Goal: Task Accomplishment & Management: Manage account settings

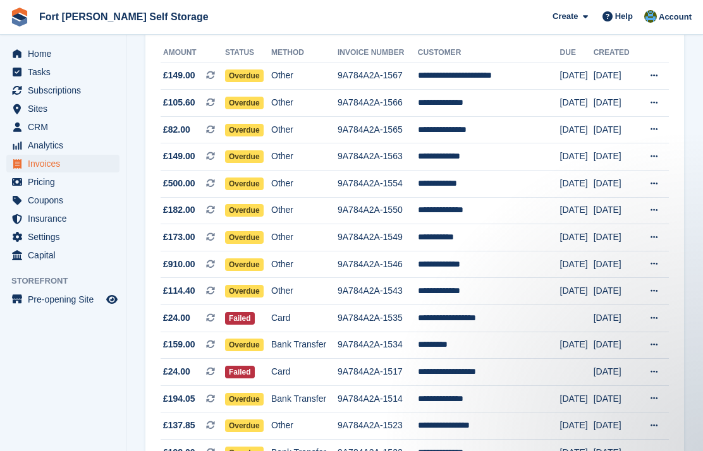
scroll to position [132, 0]
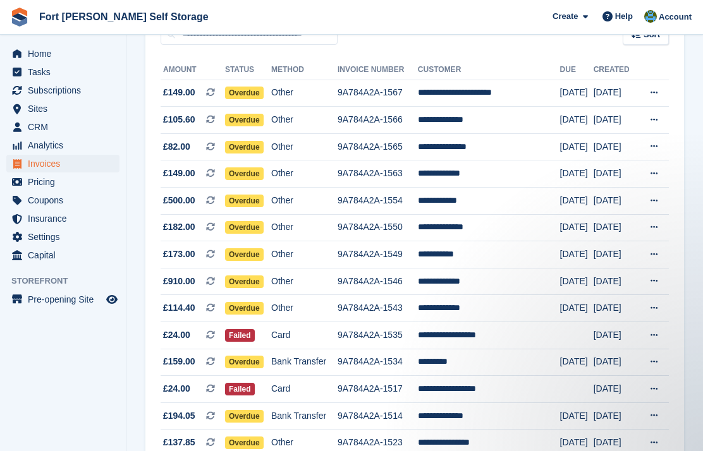
click at [259, 273] on td "Overdue" at bounding box center [248, 281] width 46 height 27
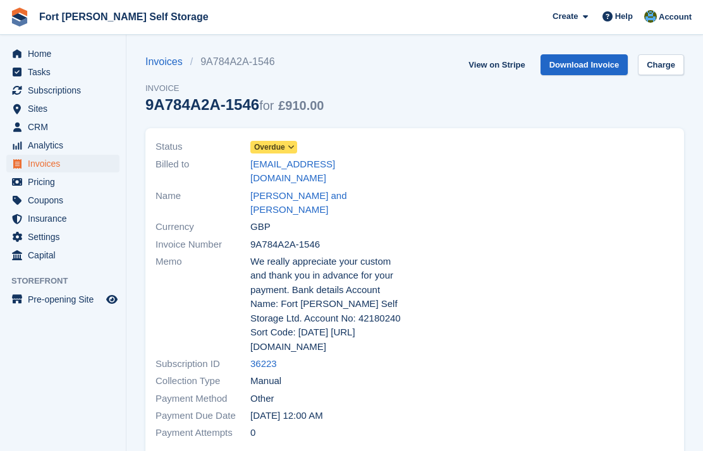
click at [296, 146] on span at bounding box center [291, 147] width 10 height 10
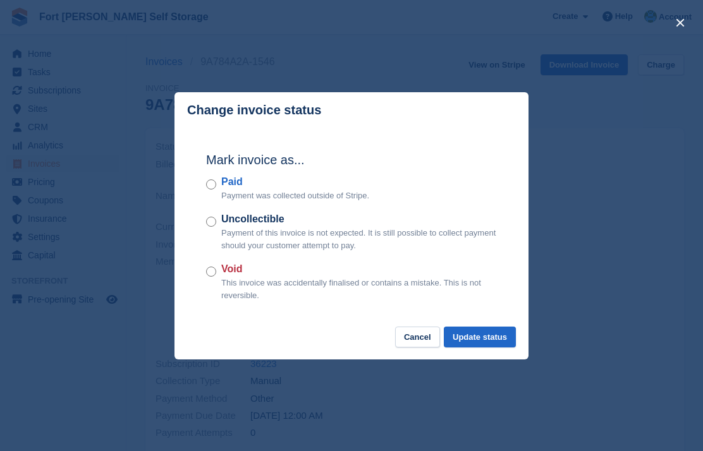
click at [222, 188] on label "Paid" at bounding box center [295, 181] width 148 height 15
click at [499, 336] on button "Update status" at bounding box center [480, 337] width 72 height 21
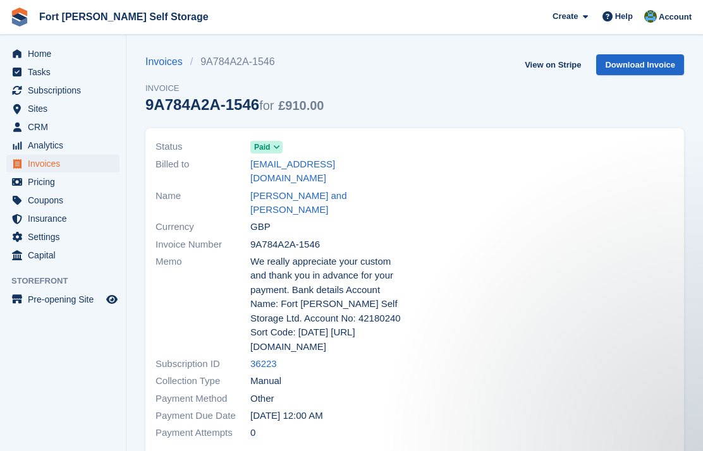
click at [38, 56] on span "Home" at bounding box center [66, 54] width 76 height 18
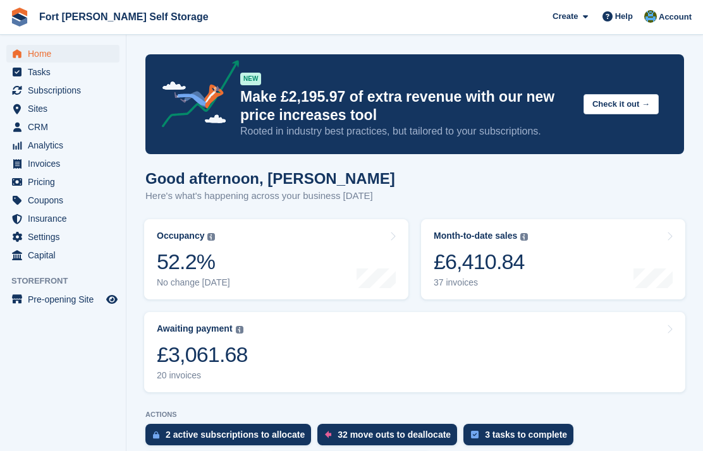
click at [604, 264] on link "Month-to-date sales The sum of all finalised invoices generated this month to d…" at bounding box center [553, 259] width 264 height 80
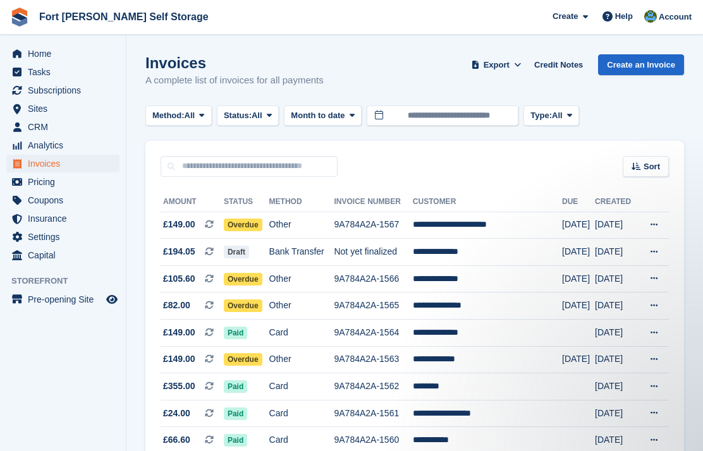
click at [507, 65] on button "Export" at bounding box center [496, 64] width 56 height 21
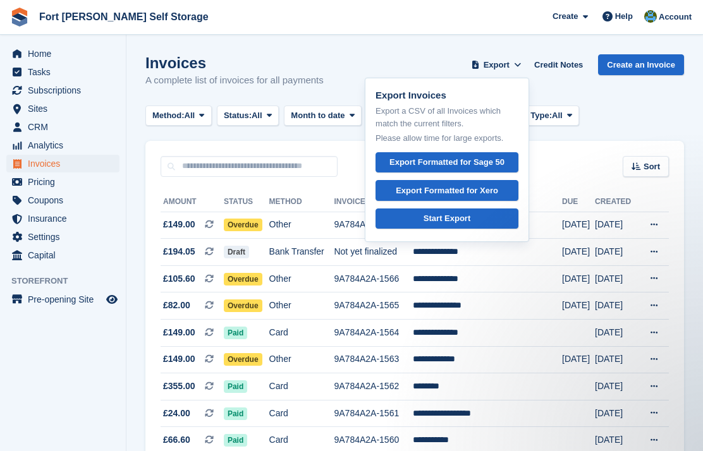
click at [473, 221] on link "Start Export" at bounding box center [446, 219] width 143 height 21
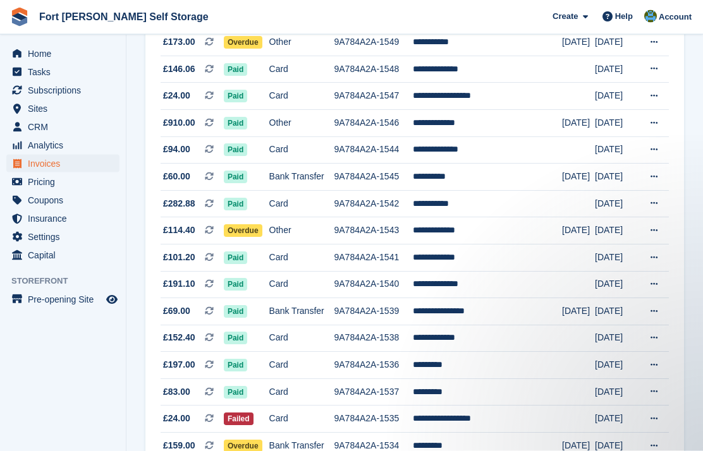
scroll to position [748, 0]
click at [255, 224] on span "Overdue" at bounding box center [243, 230] width 39 height 13
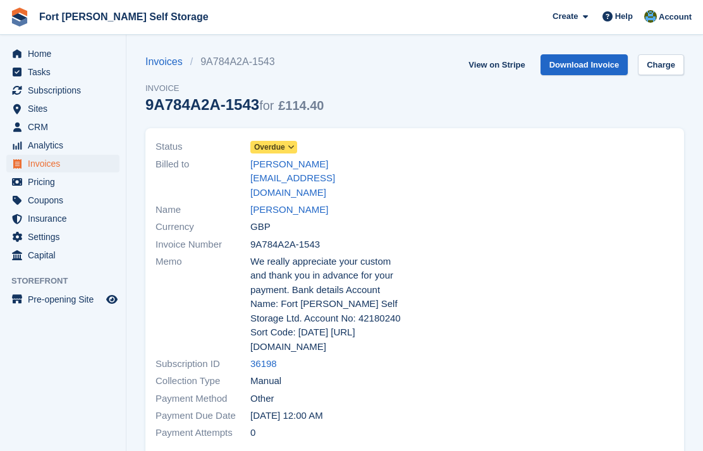
click at [287, 151] on span "Overdue" at bounding box center [273, 147] width 47 height 13
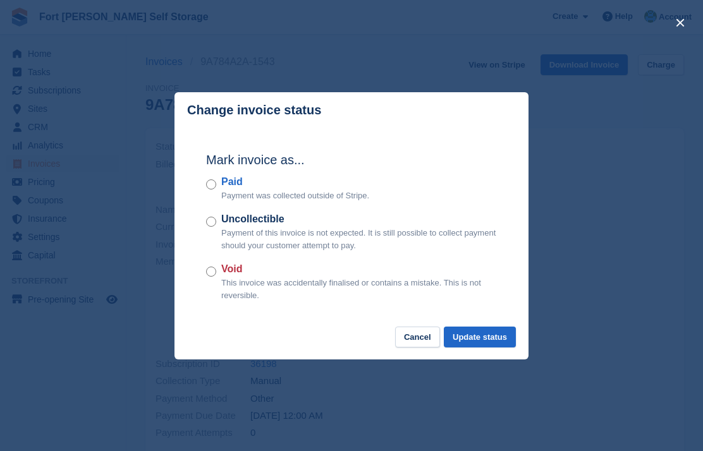
click at [492, 341] on button "Update status" at bounding box center [480, 337] width 72 height 21
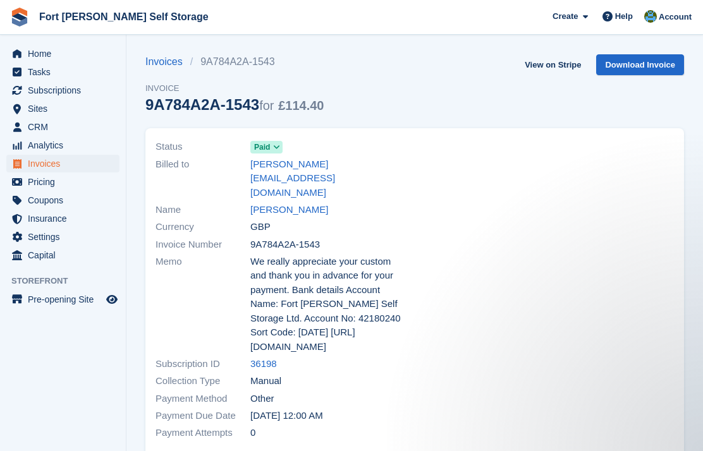
click at [42, 47] on span "Home" at bounding box center [66, 54] width 76 height 18
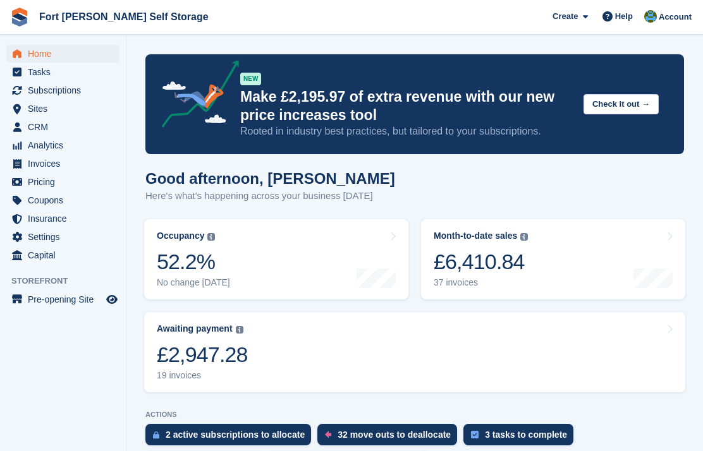
click at [513, 258] on div "£6,410.84" at bounding box center [481, 262] width 94 height 26
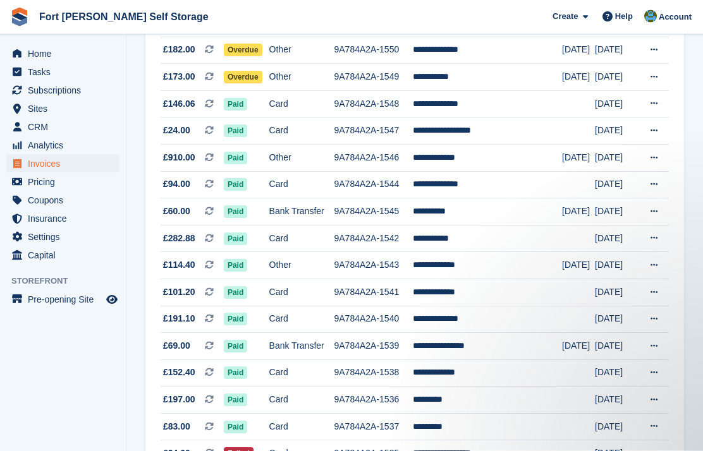
scroll to position [714, 0]
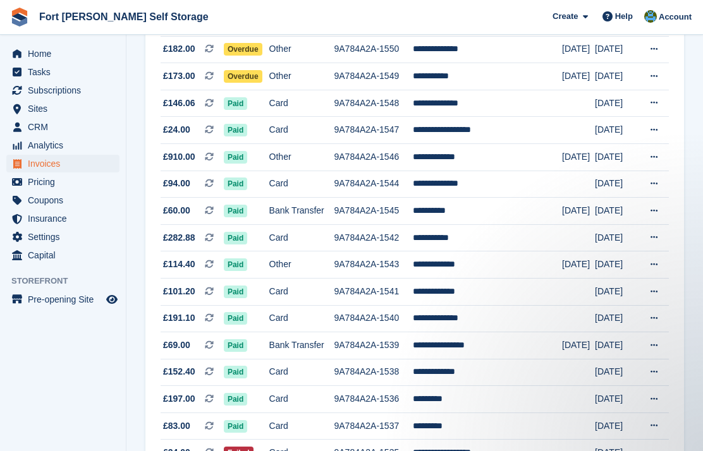
click at [456, 157] on td "**********" at bounding box center [487, 156] width 149 height 27
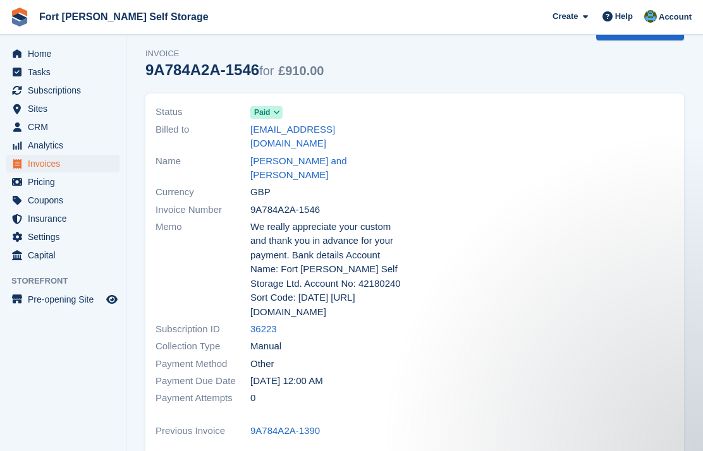
scroll to position [33, 0]
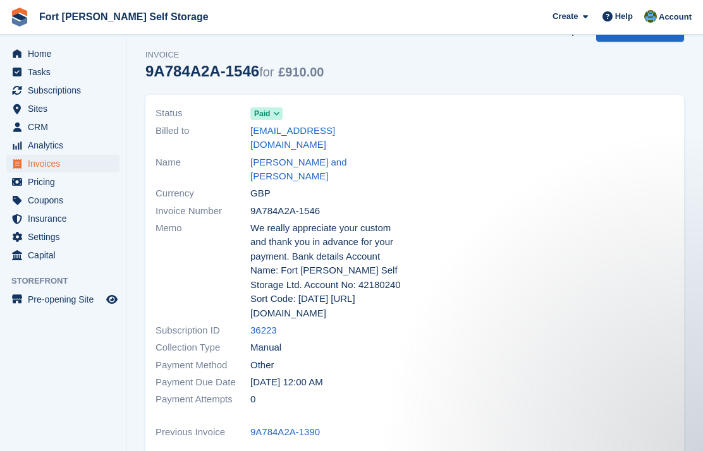
click at [280, 155] on link "[PERSON_NAME] and [PERSON_NAME]" at bounding box center [328, 169] width 157 height 28
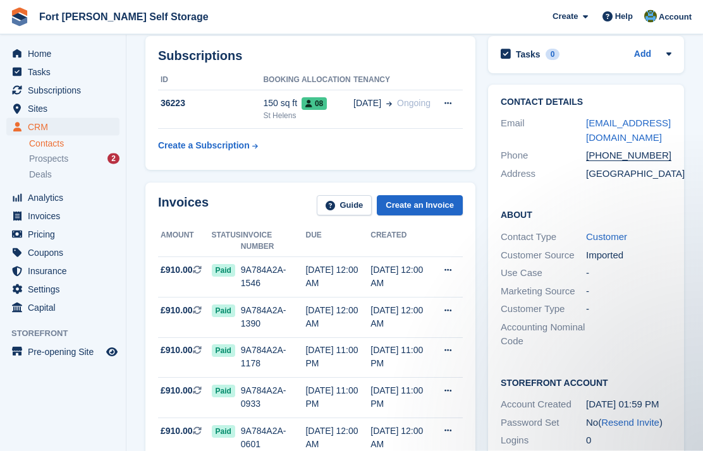
scroll to position [243, 0]
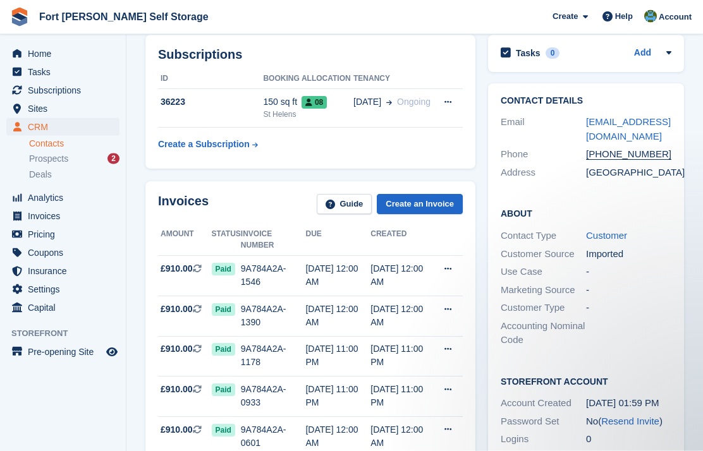
click at [44, 51] on span "Home" at bounding box center [66, 54] width 76 height 18
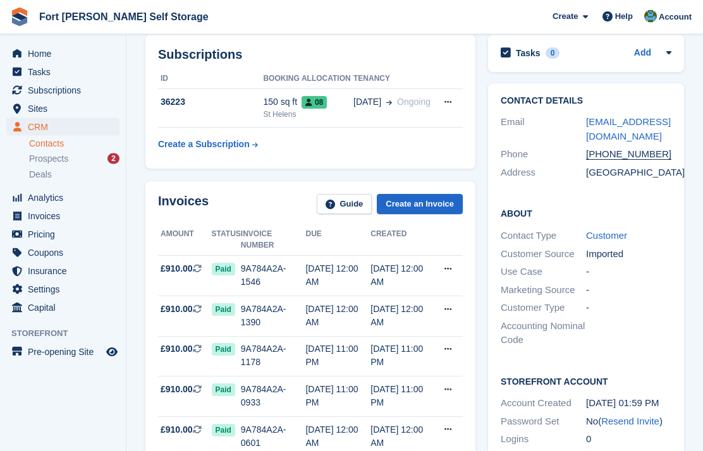
scroll to position [244, 0]
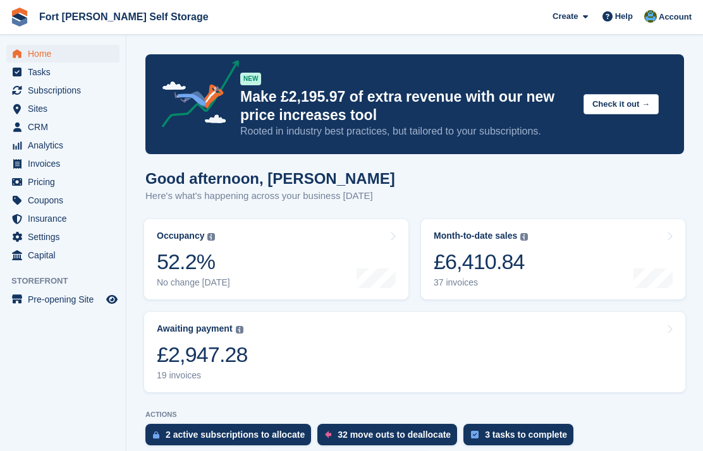
click at [528, 250] on div "£6,410.84" at bounding box center [481, 262] width 94 height 26
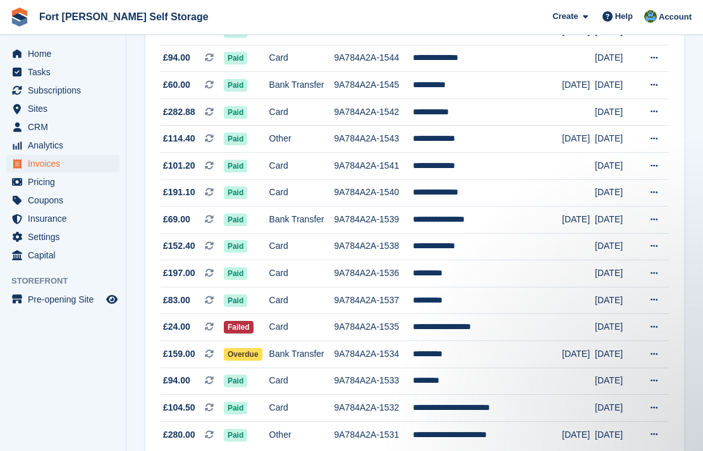
scroll to position [850, 0]
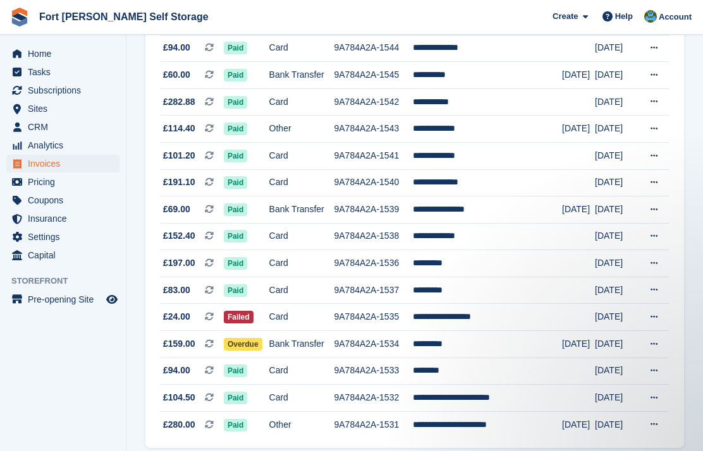
click at [482, 312] on td "**********" at bounding box center [487, 317] width 149 height 27
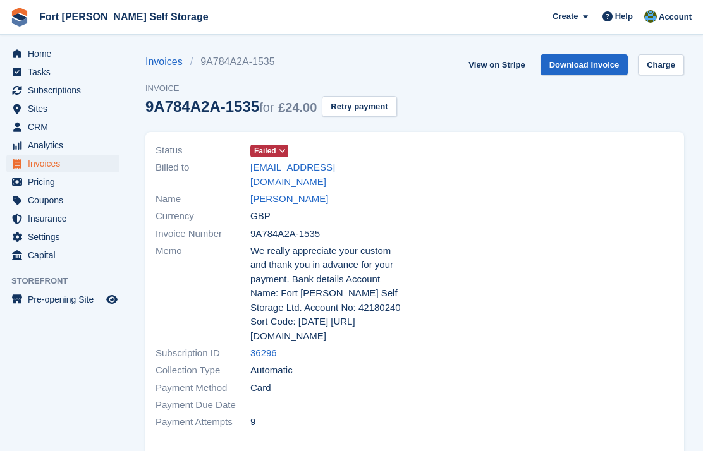
click at [290, 192] on link "[PERSON_NAME]" at bounding box center [289, 199] width 78 height 15
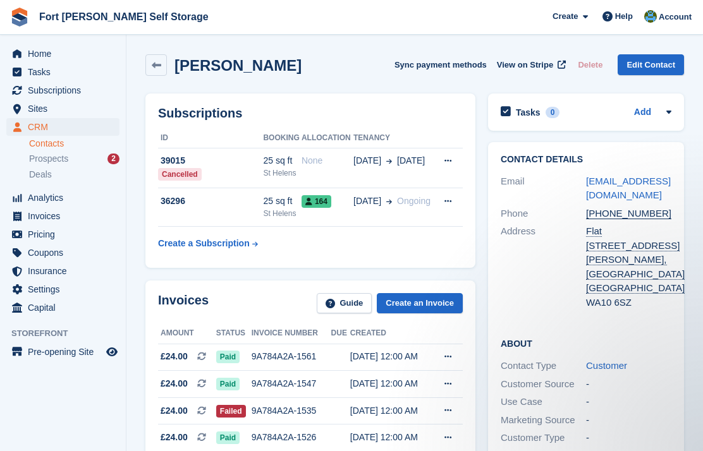
click at [57, 52] on span "Home" at bounding box center [66, 54] width 76 height 18
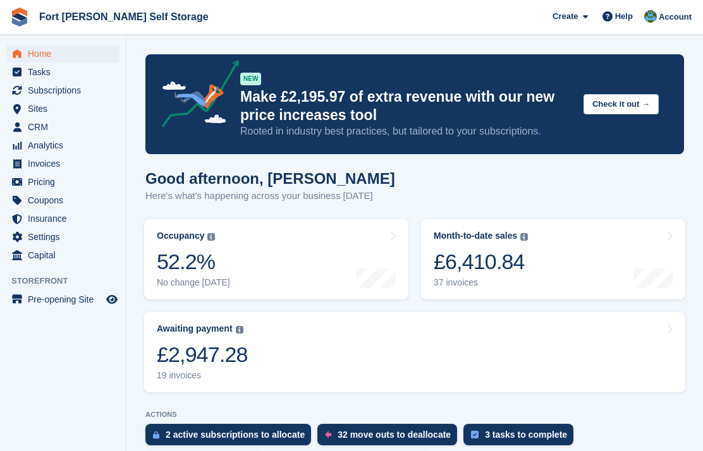
click at [538, 246] on link "Month-to-date sales The sum of all finalised invoices generated this month to d…" at bounding box center [553, 259] width 264 height 80
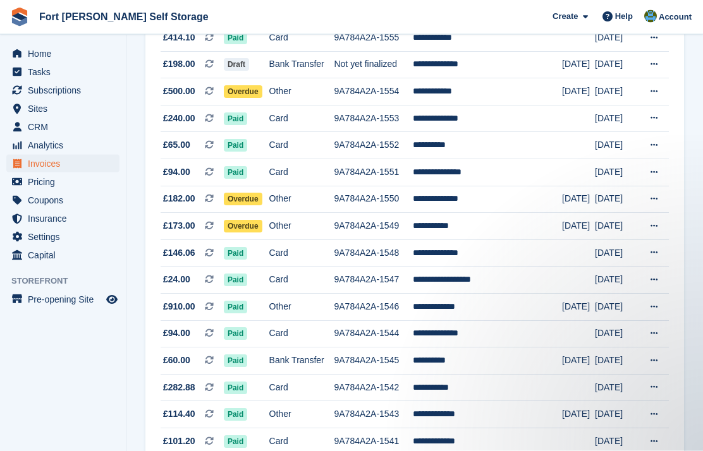
scroll to position [564, 0]
click at [248, 233] on span "Overdue" at bounding box center [243, 226] width 39 height 13
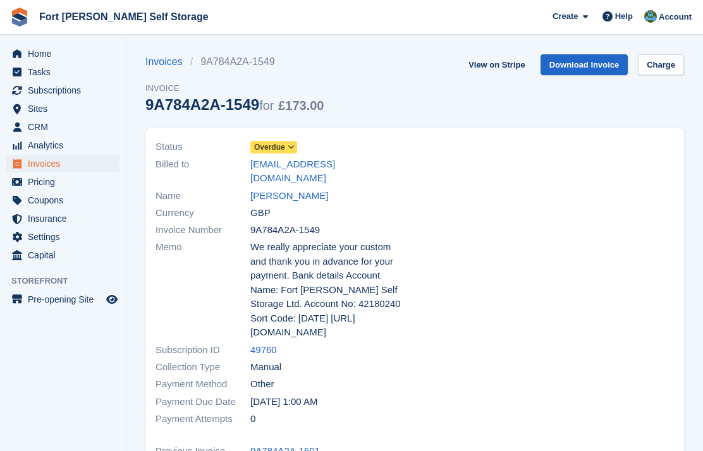
click at [280, 149] on span "Overdue" at bounding box center [269, 147] width 31 height 11
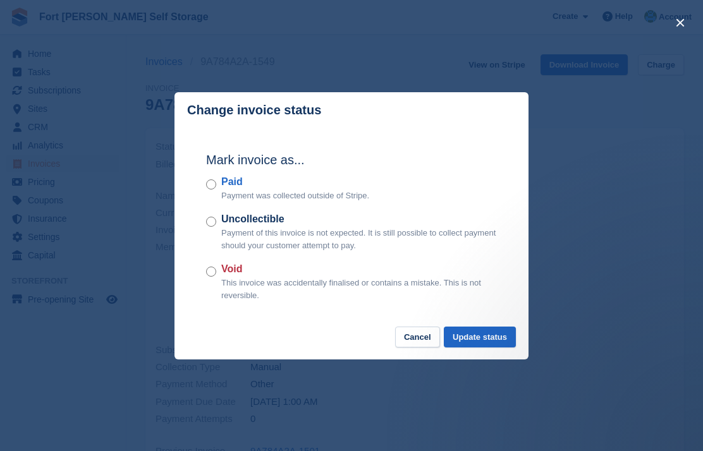
click at [474, 337] on button "Update status" at bounding box center [480, 337] width 72 height 21
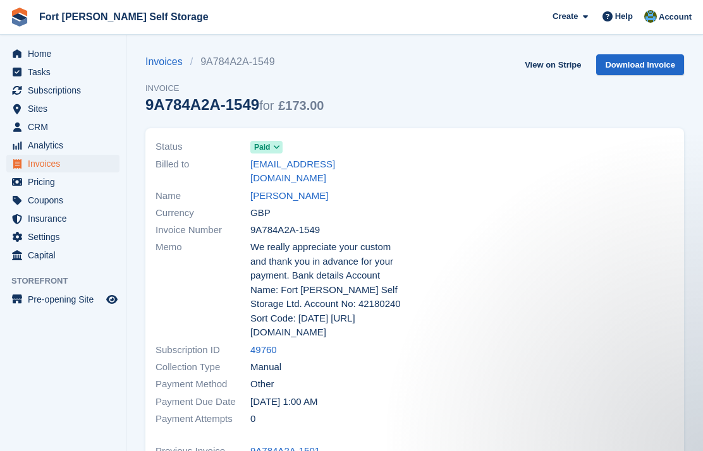
click at [39, 58] on span "Home" at bounding box center [66, 54] width 76 height 18
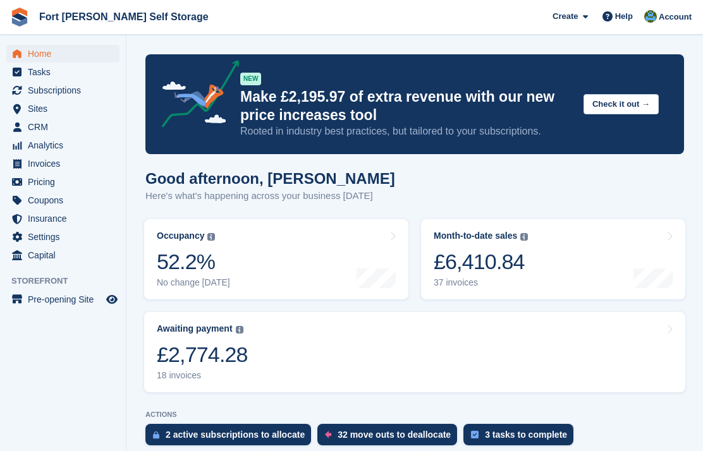
click at [459, 266] on div "£6,410.84" at bounding box center [481, 262] width 94 height 26
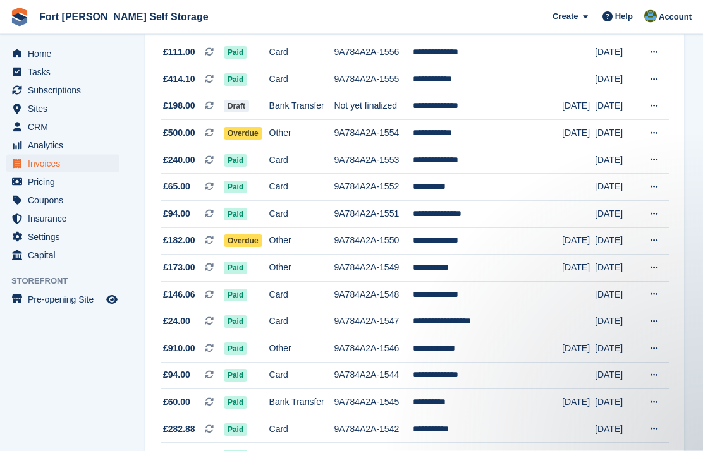
scroll to position [529, 0]
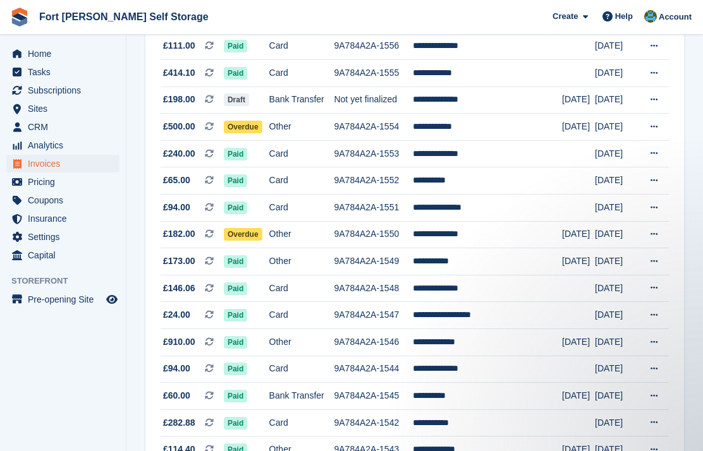
click at [258, 235] on span "Overdue" at bounding box center [243, 234] width 39 height 13
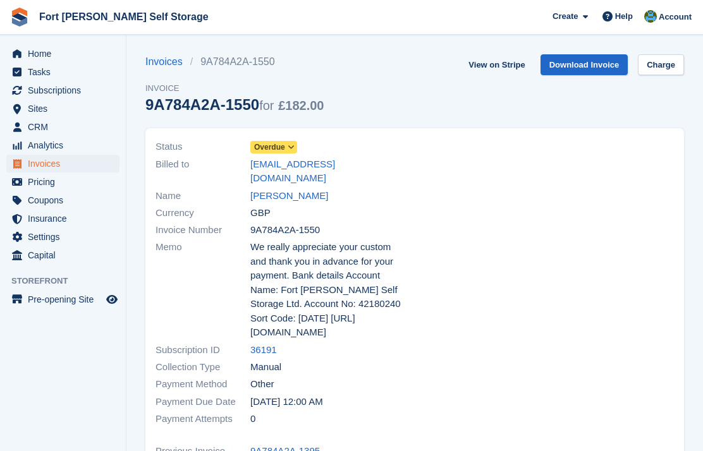
click at [289, 153] on span "Overdue" at bounding box center [273, 147] width 47 height 13
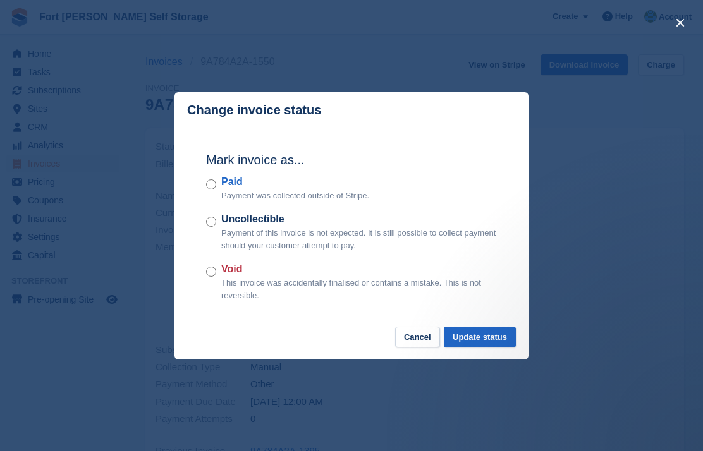
click at [475, 339] on button "Update status" at bounding box center [480, 337] width 72 height 21
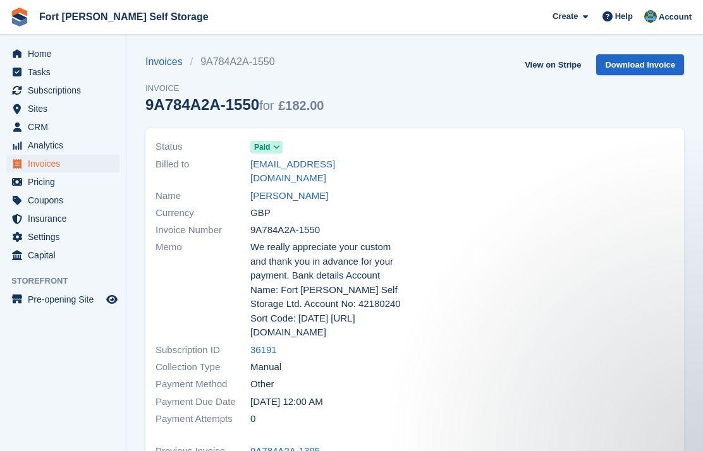
click at [39, 58] on span "Home" at bounding box center [66, 54] width 76 height 18
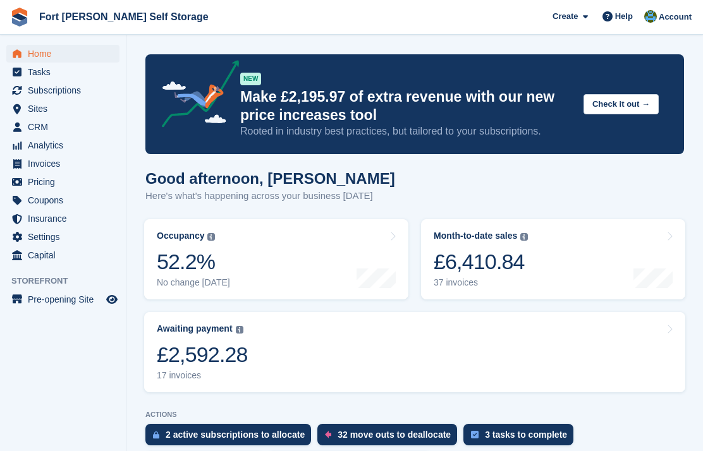
click at [526, 257] on div "£6,410.84" at bounding box center [481, 262] width 94 height 26
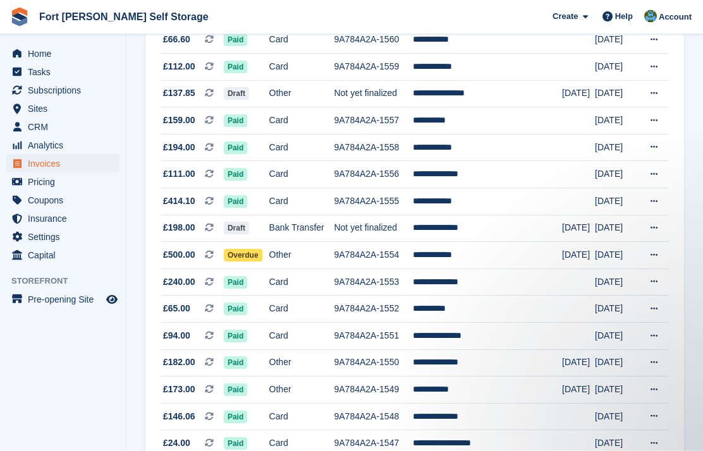
scroll to position [401, 0]
